Goal: Find specific page/section: Find specific page/section

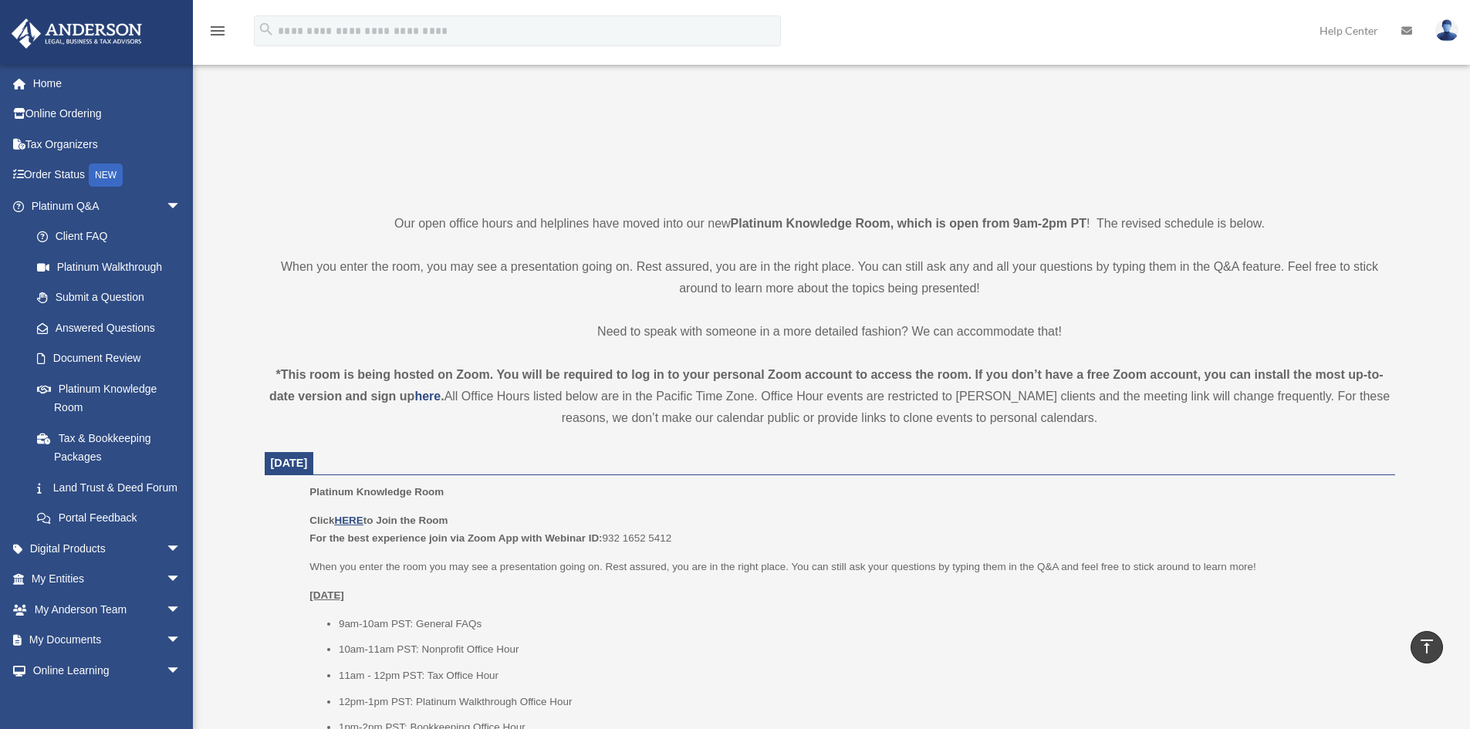
scroll to position [225, 0]
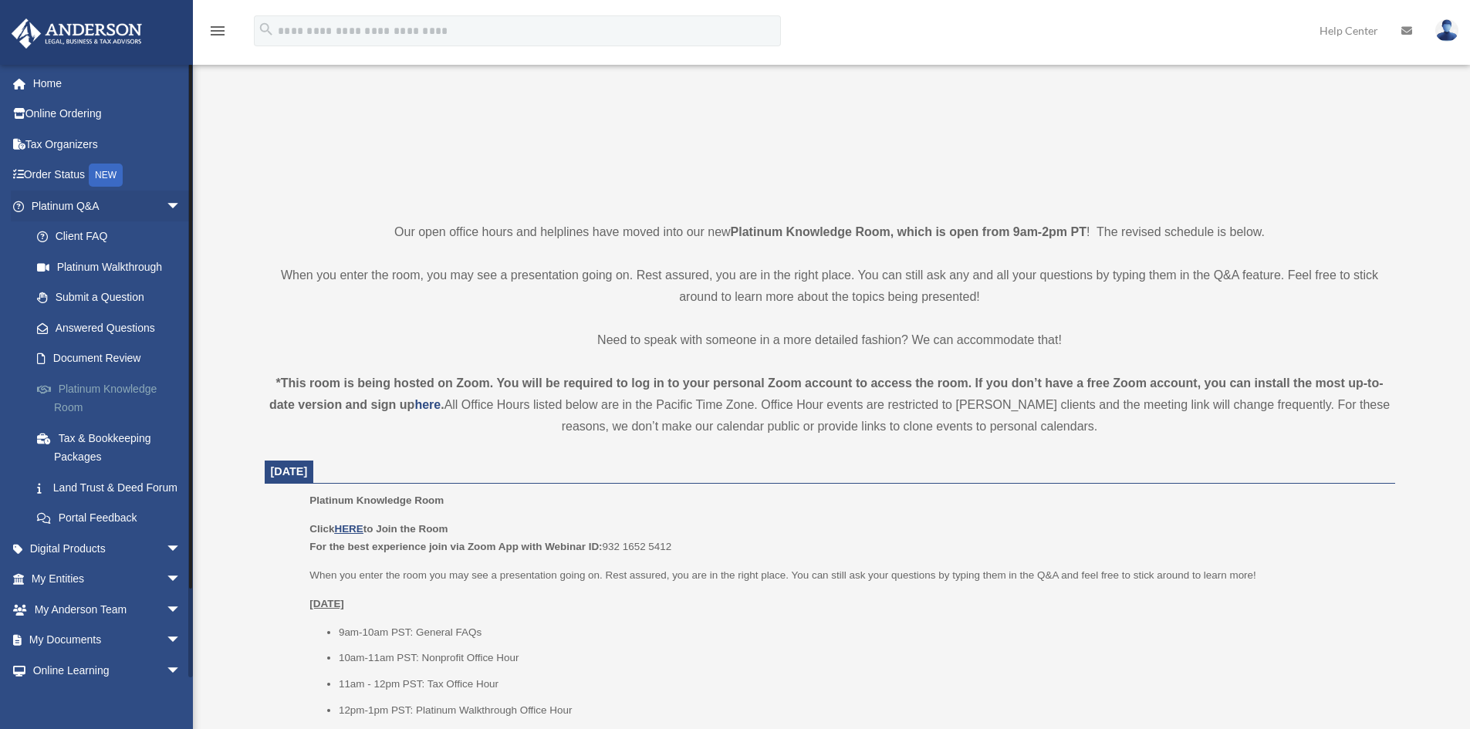
click at [124, 392] on link "Platinum Knowledge Room" at bounding box center [113, 398] width 183 height 49
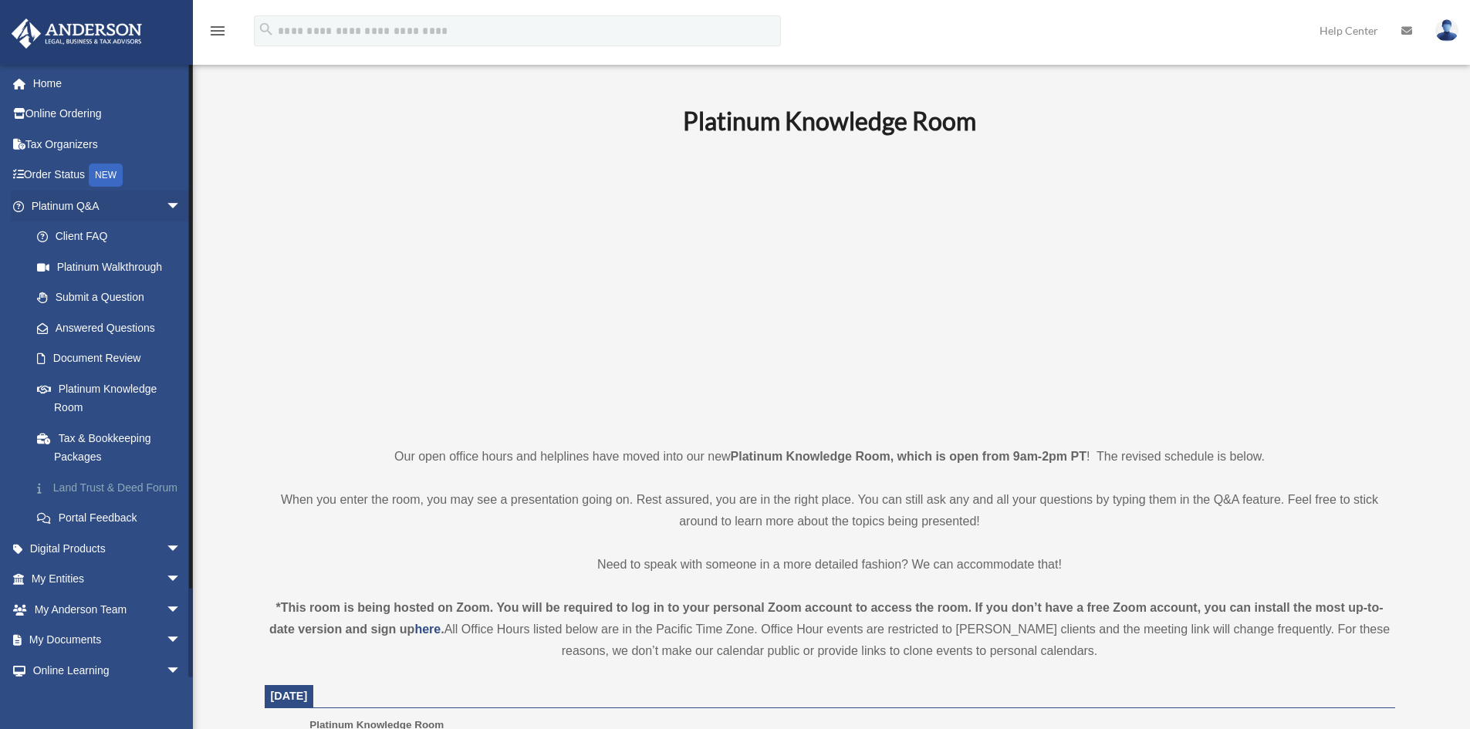
click at [87, 497] on link "Land Trust & Deed Forum" at bounding box center [113, 487] width 183 height 31
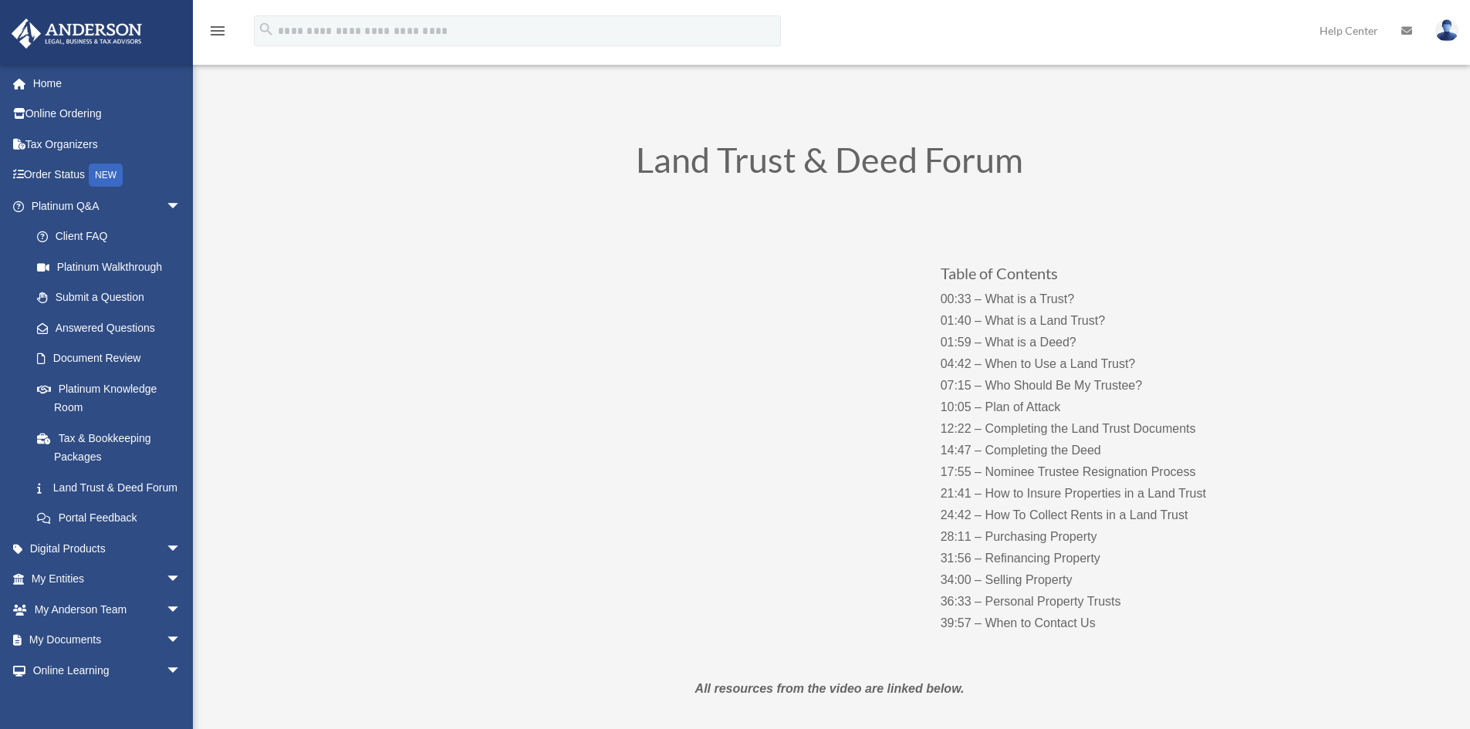
scroll to position [83, 0]
